Goal: Task Accomplishment & Management: Complete application form

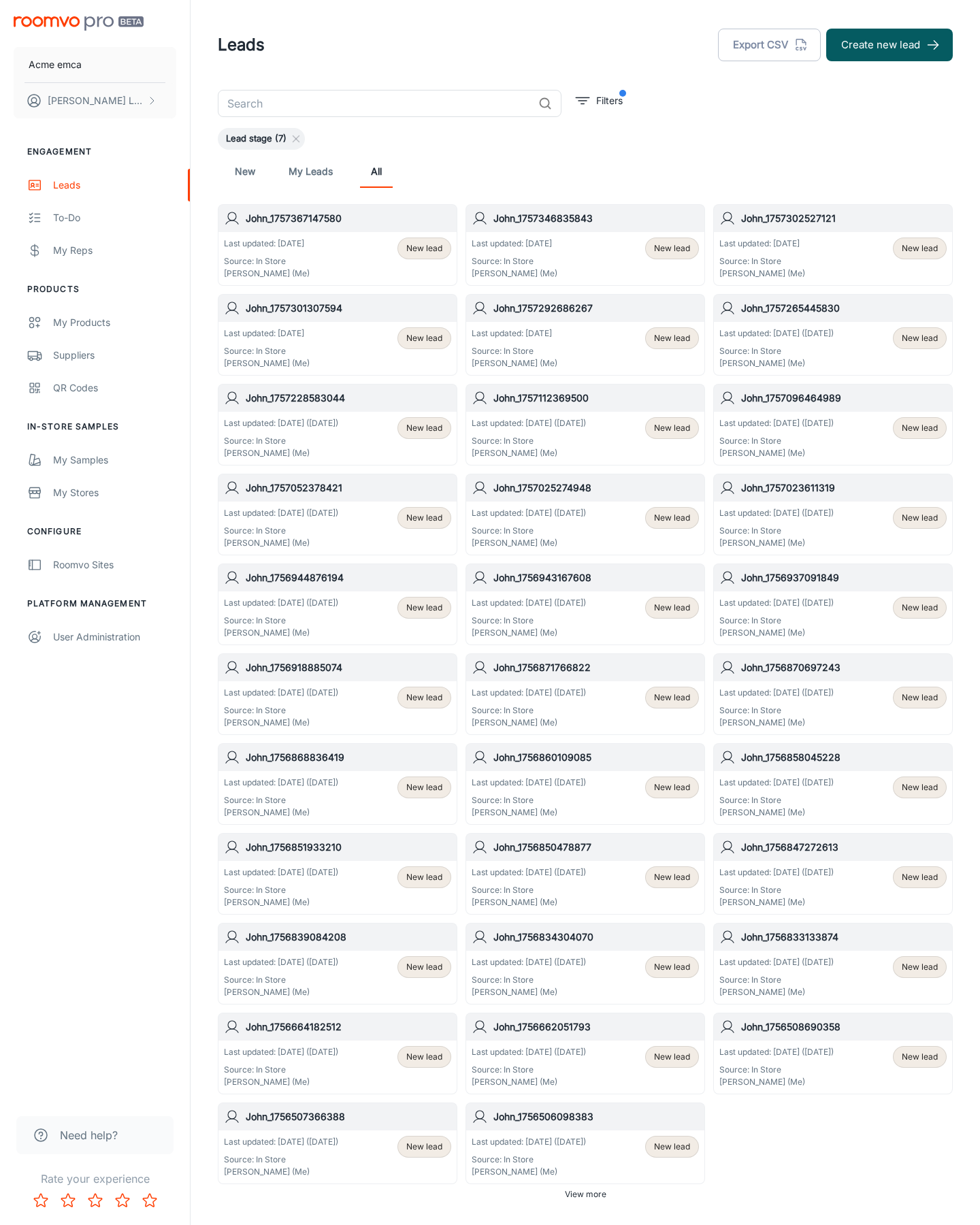
click at [889, 45] on button "Create new lead" at bounding box center [889, 45] width 126 height 32
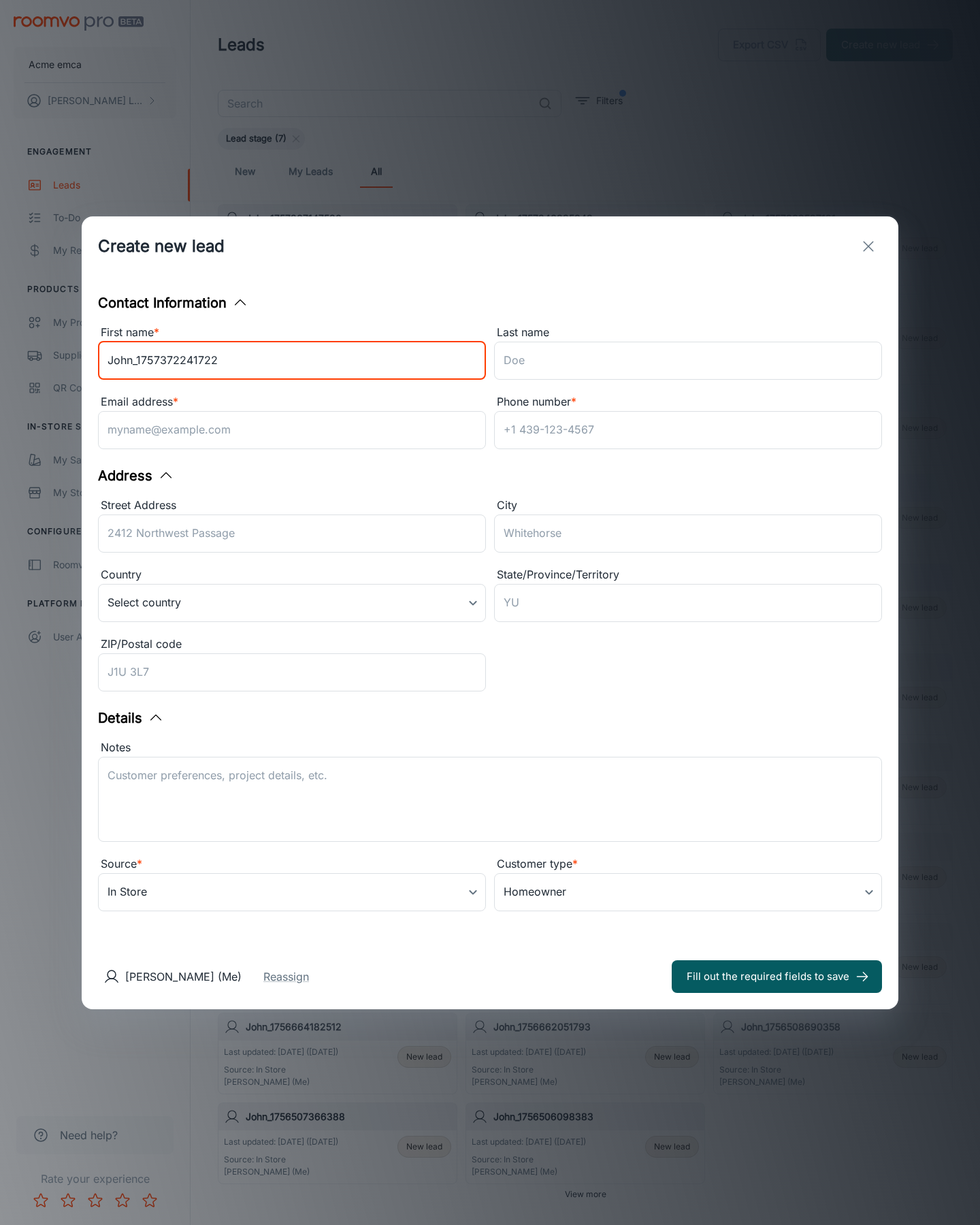
type input "John_1757372241722"
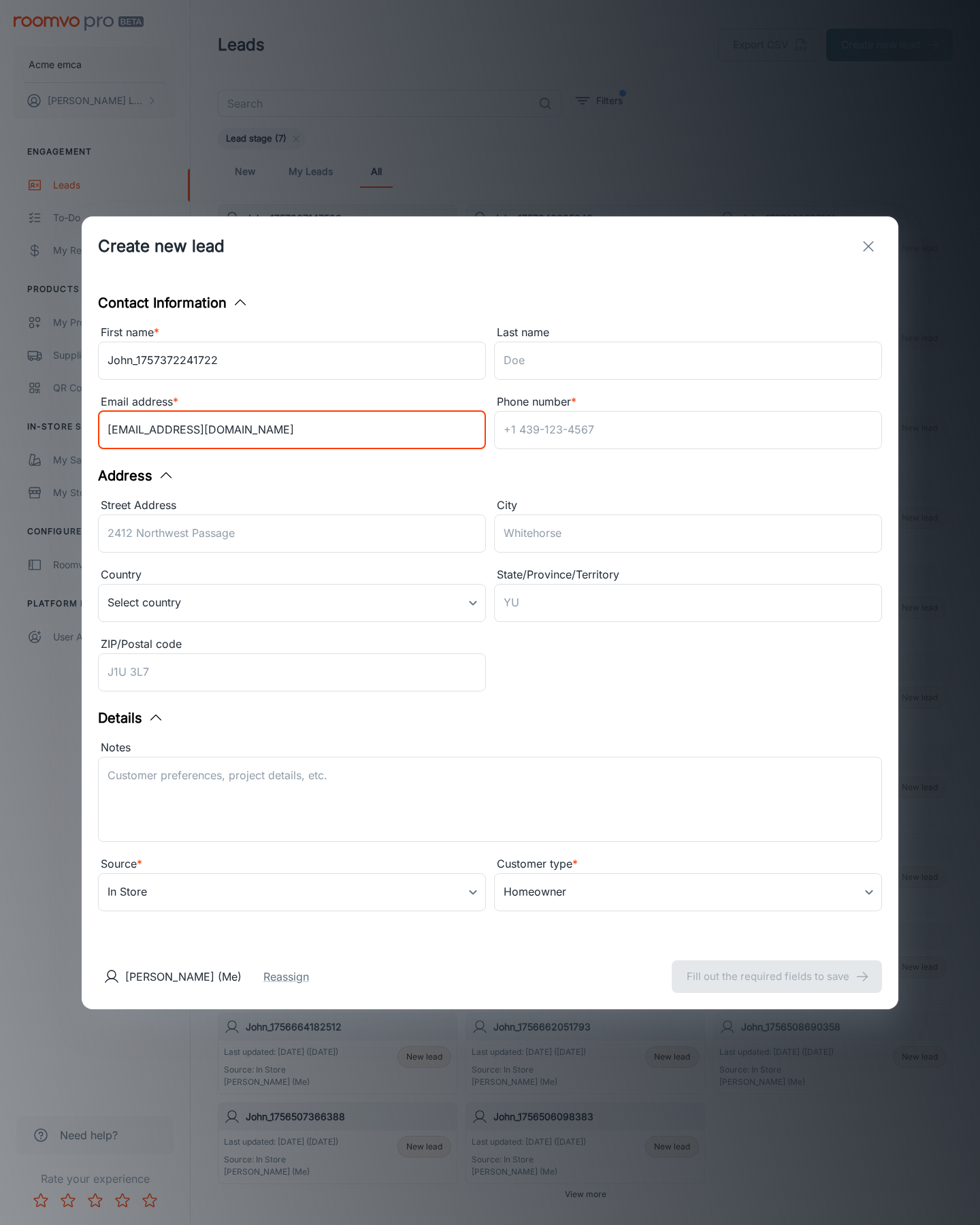
type input "[EMAIL_ADDRESS][DOMAIN_NAME]"
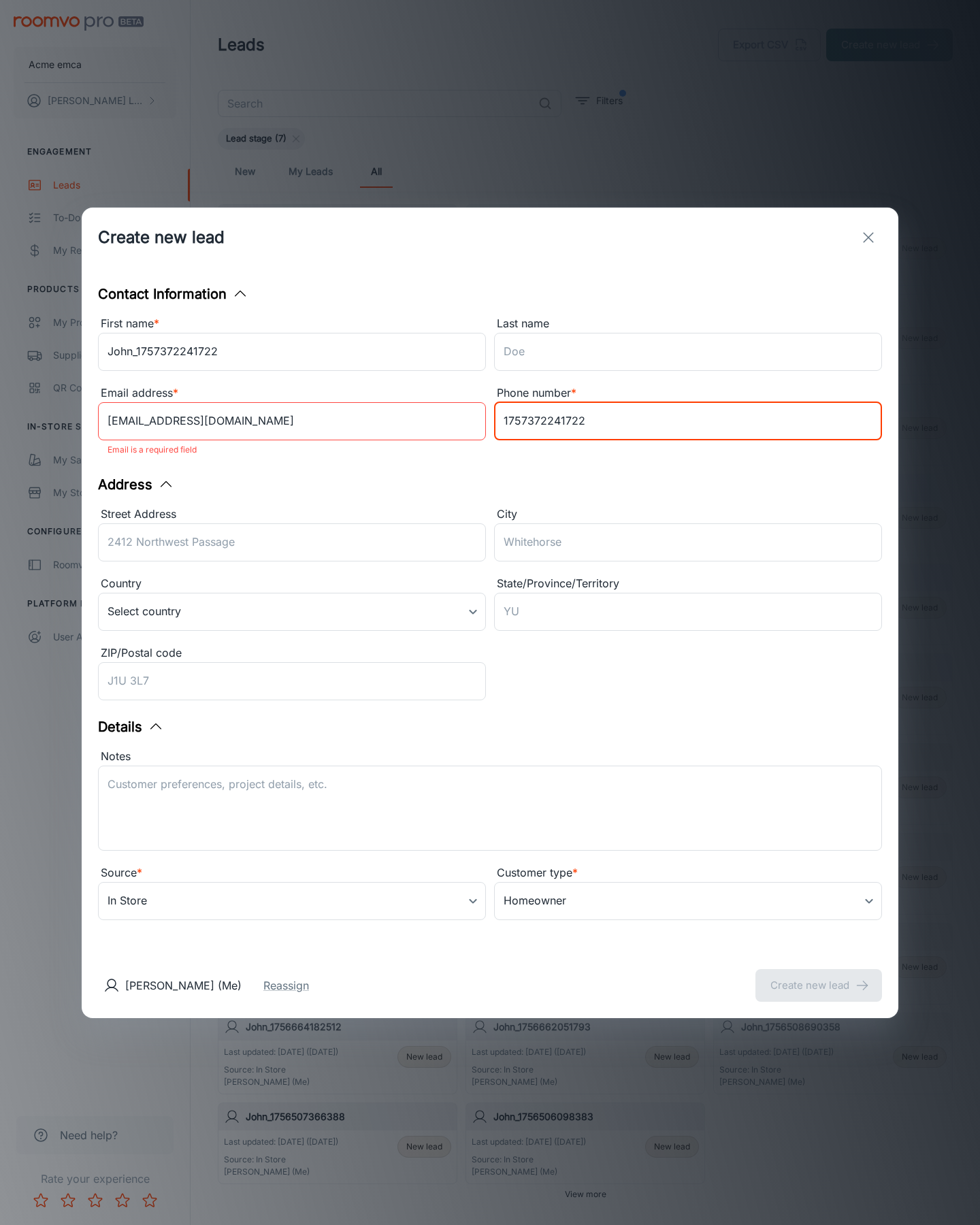
type input "1757372241722"
click at [819, 975] on button "Create new lead" at bounding box center [819, 985] width 126 height 32
